Goal: Complete application form: Complete application form

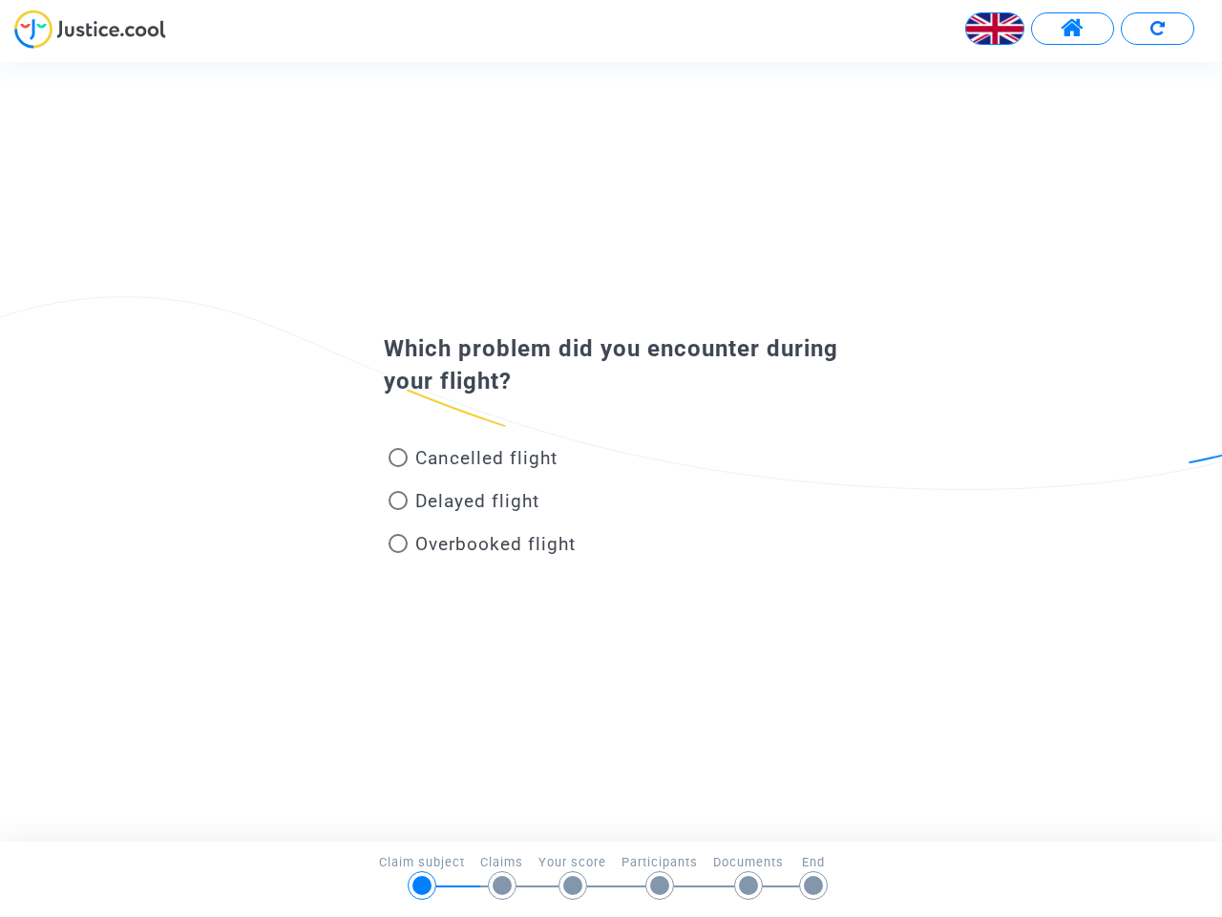
click at [995, 29] on img at bounding box center [995, 28] width 57 height 57
click at [1073, 29] on span at bounding box center [1073, 28] width 24 height 25
click at [1158, 29] on div at bounding box center [611, 36] width 1222 height 53
click at [611, 451] on div "Cancelled flight" at bounding box center [580, 461] width 421 height 43
click at [473, 461] on span "Cancelled flight" at bounding box center [486, 458] width 142 height 22
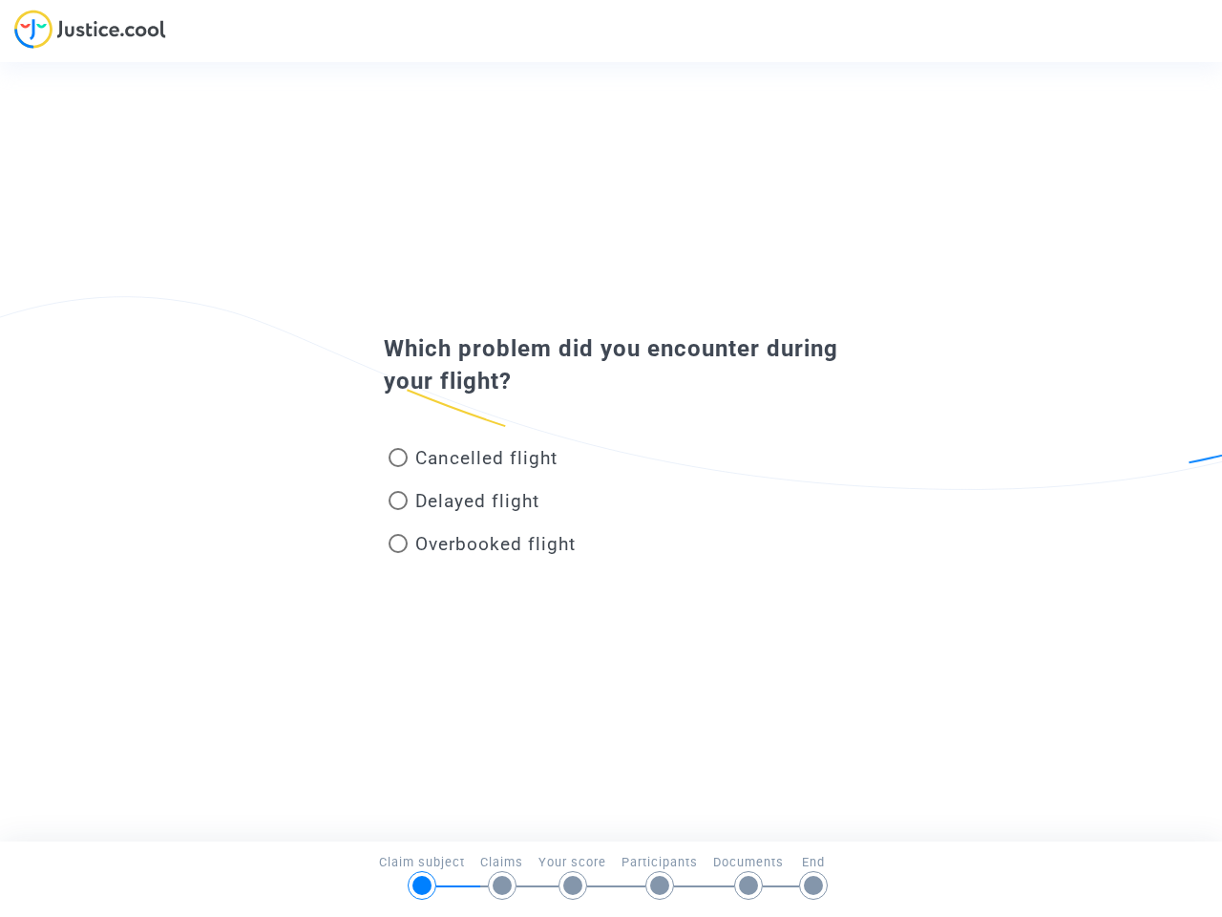
click at [398, 467] on input "Cancelled flight" at bounding box center [397, 467] width 1 height 1
radio input "true"
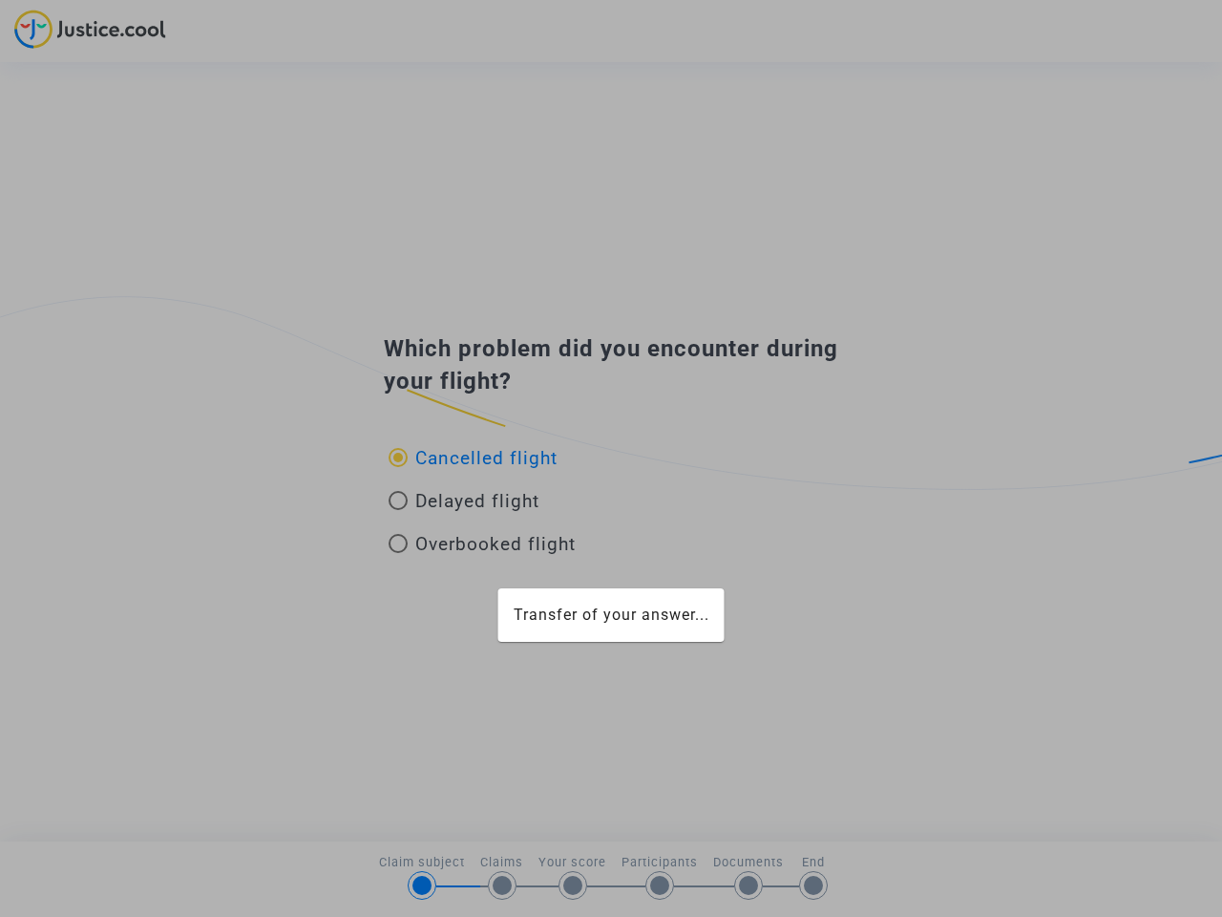
click at [473, 457] on div "Transfer of your answer..." at bounding box center [611, 458] width 1222 height 917
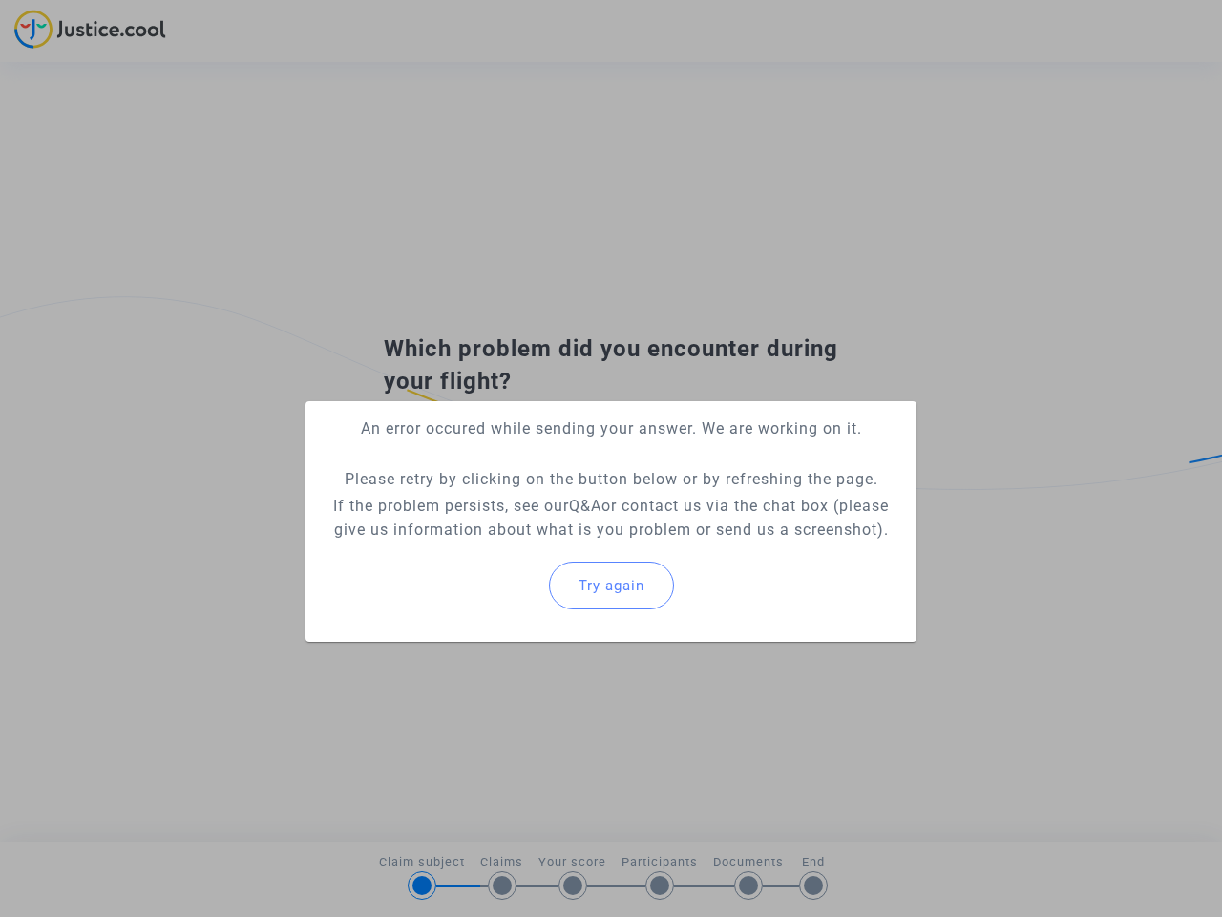
click at [464, 504] on p "If the problem persists, see our Q&A or contact us via the chat box (please giv…" at bounding box center [611, 518] width 581 height 48
click at [464, 500] on p "If the problem persists, see our Q&A or contact us via the chat box (please giv…" at bounding box center [611, 518] width 581 height 48
click at [482, 547] on div "Try again" at bounding box center [611, 585] width 581 height 82
click at [482, 543] on mat-card "An error occured while sending your answer. We are working on it. Please retry …" at bounding box center [611, 521] width 611 height 241
